Goal: Navigation & Orientation: Find specific page/section

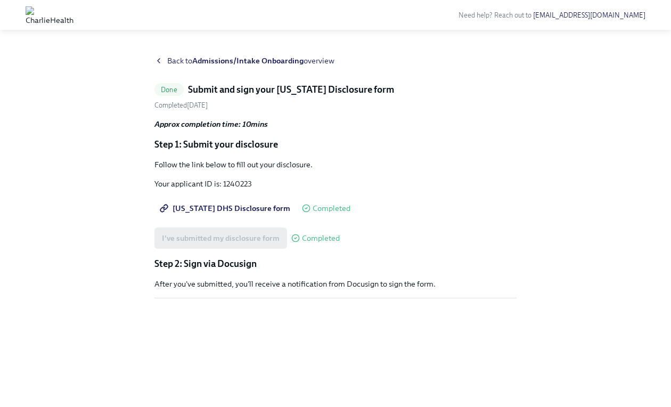
click at [159, 66] on div "Back to Admissions/Intake Onboarding overview" at bounding box center [335, 60] width 362 height 11
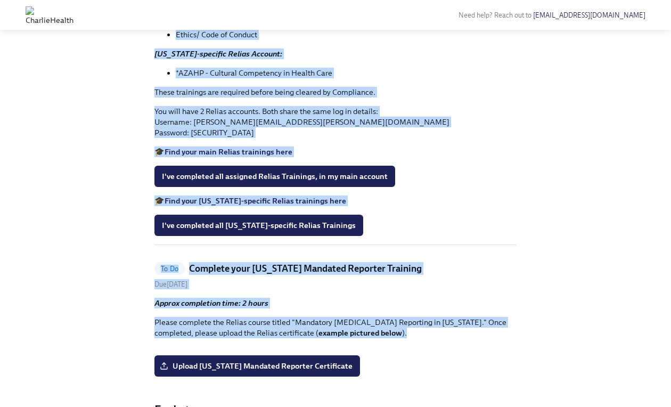
scroll to position [1093, 0]
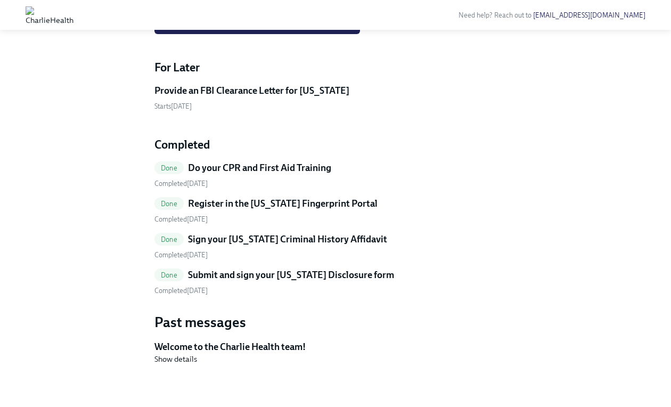
drag, startPoint x: 551, startPoint y: 388, endPoint x: 576, endPoint y: 263, distance: 128.1
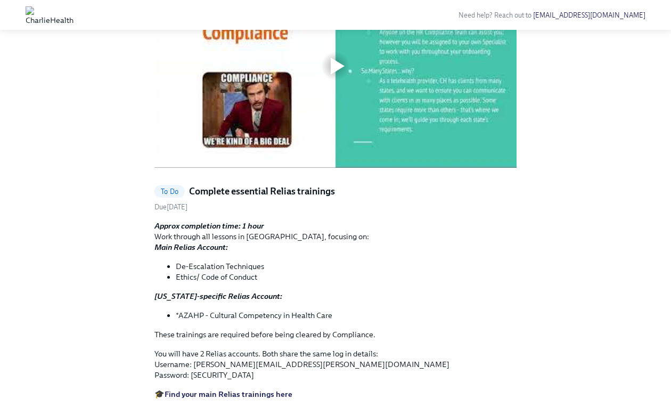
scroll to position [473, 0]
